Goal: Find specific page/section: Find specific page/section

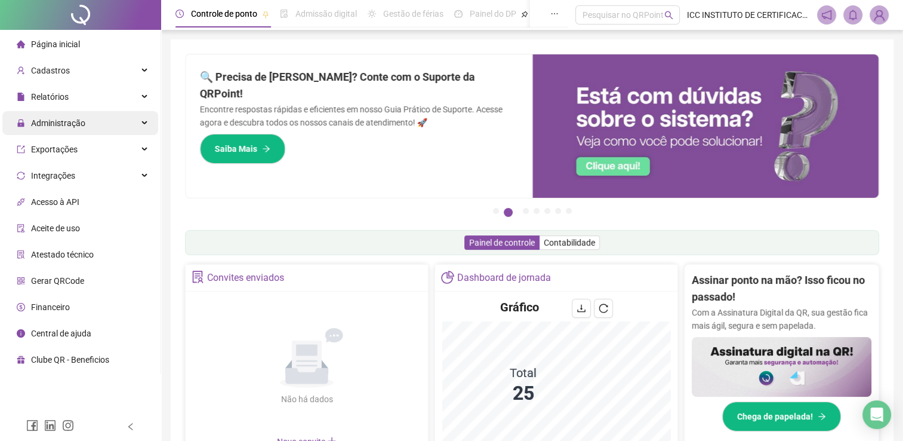
click at [143, 117] on div "Administração" at bounding box center [80, 123] width 156 height 24
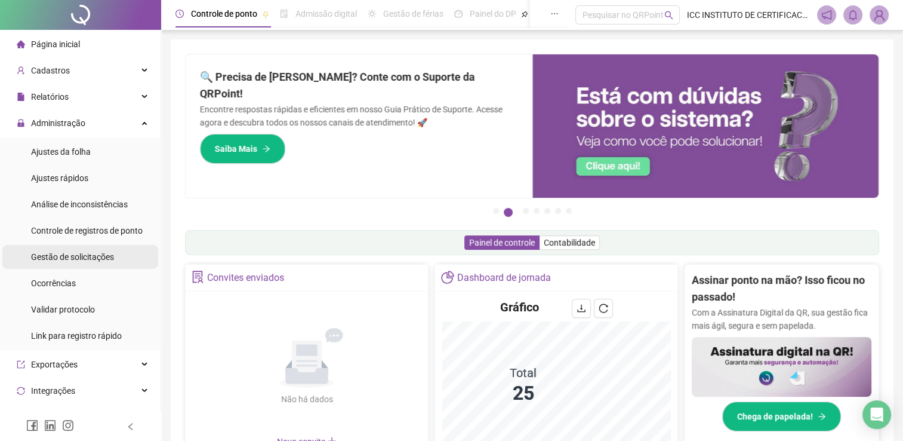
click at [106, 257] on span "Gestão de solicitações" at bounding box center [72, 257] width 83 height 10
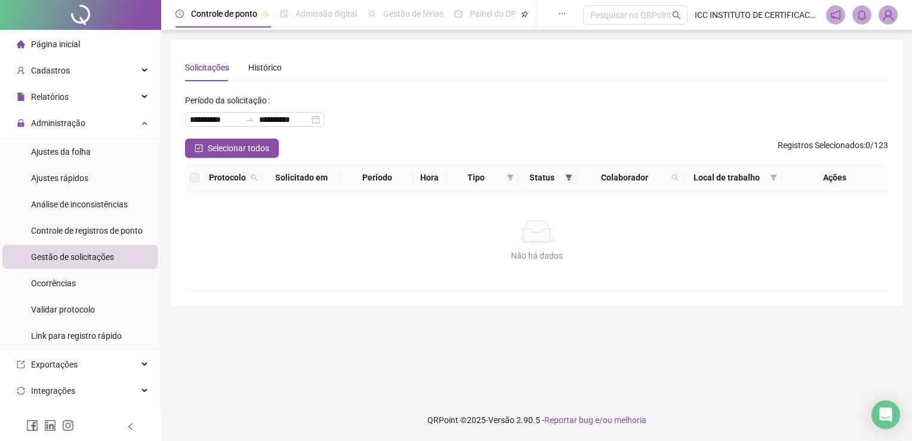
click at [70, 51] on div "Página inicial" at bounding box center [48, 44] width 63 height 24
